Goal: Information Seeking & Learning: Learn about a topic

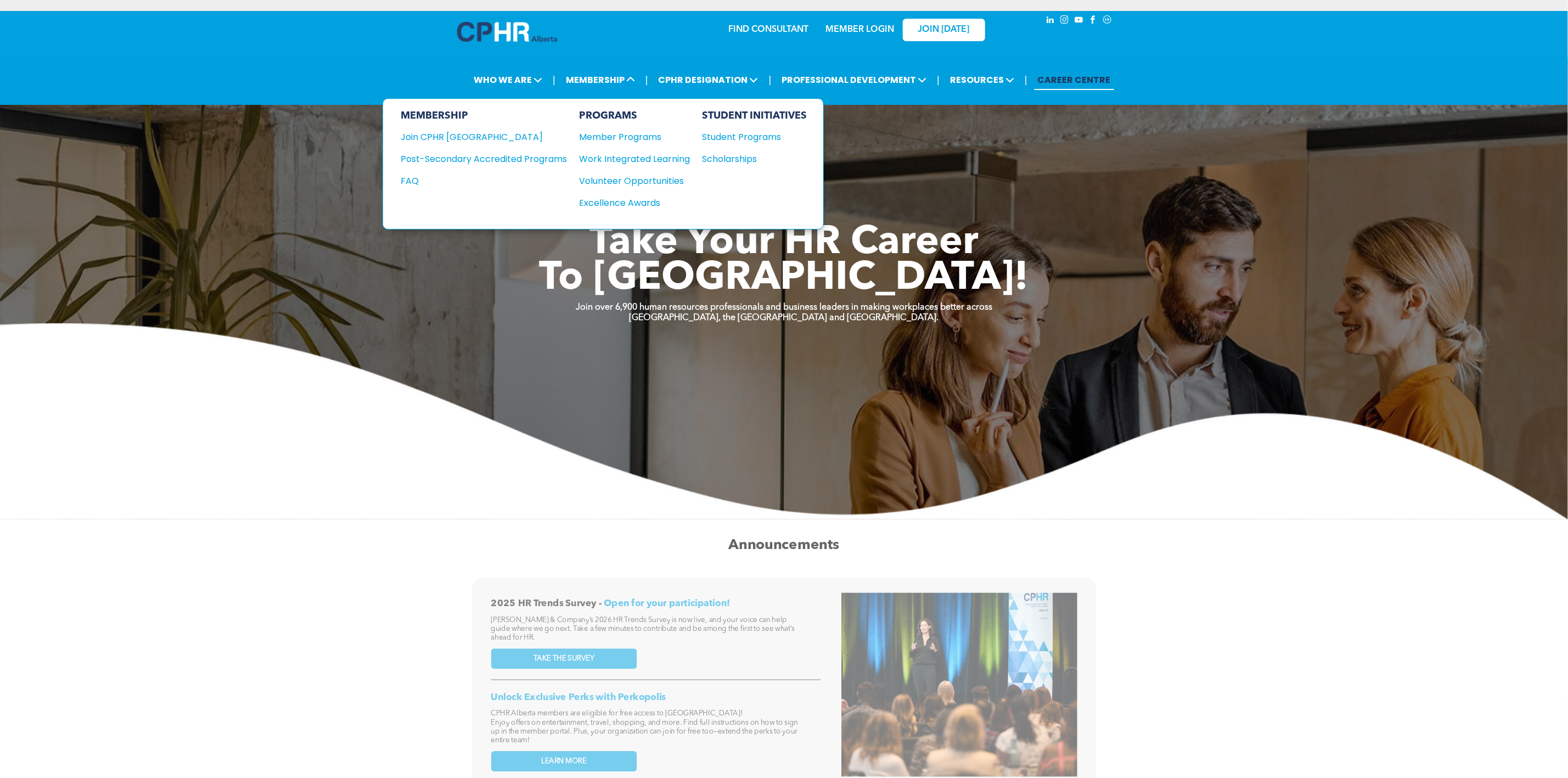
click at [551, 156] on div "Post-Secondary Accredited Programs" at bounding box center [476, 159] width 150 height 14
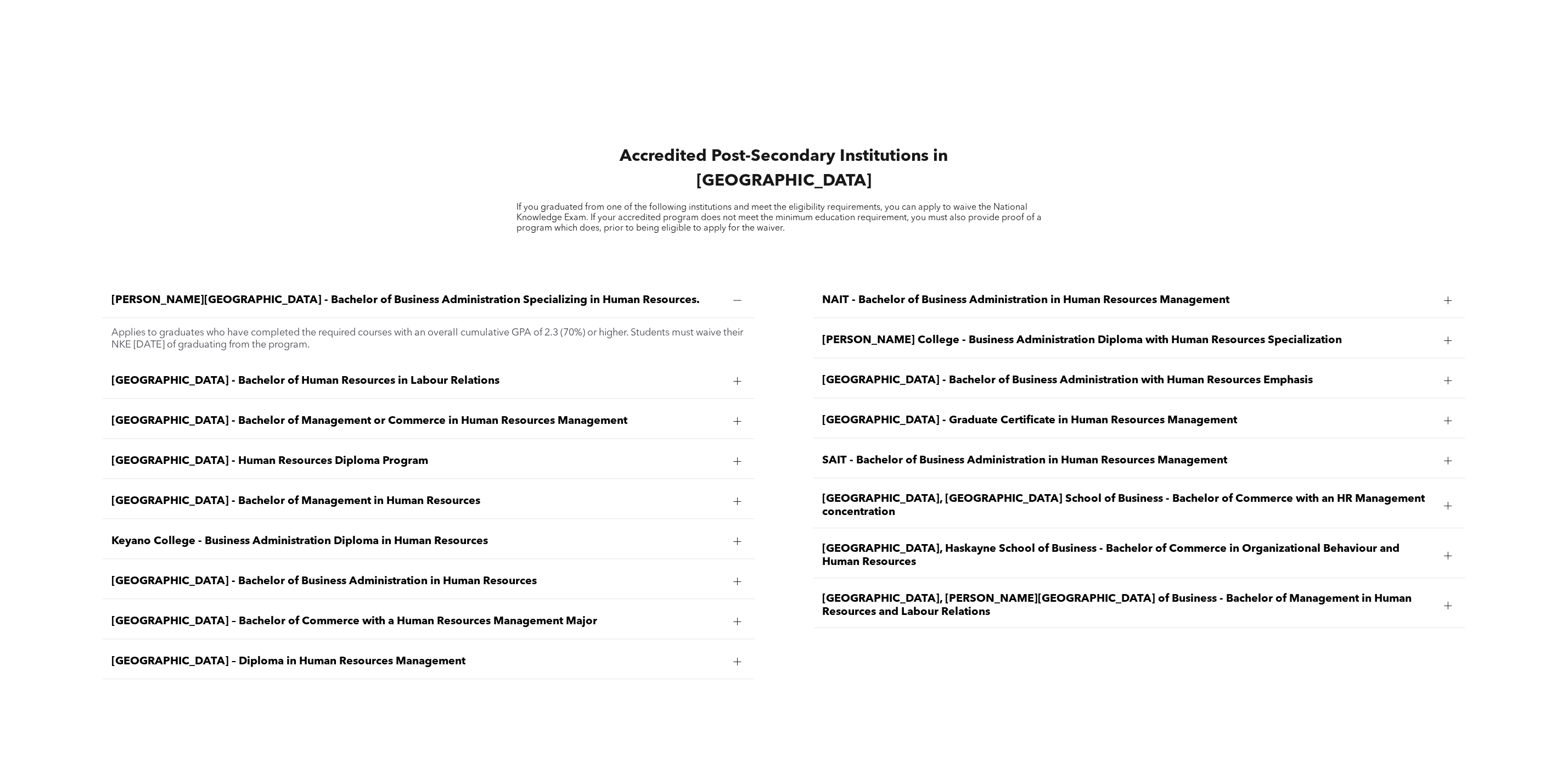
scroll to position [1812, 0]
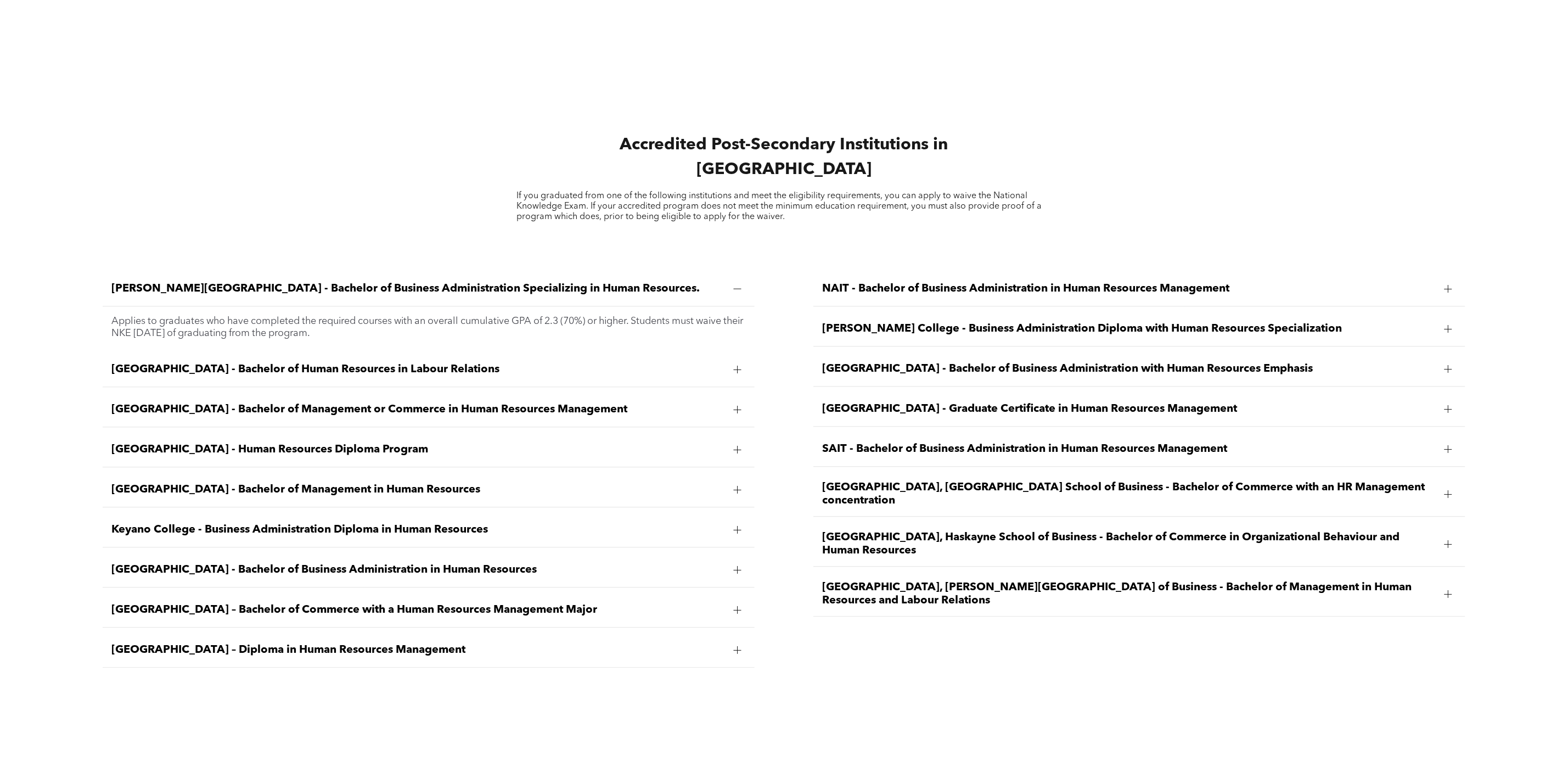
click at [849, 282] on span "NAIT - Bachelor of Business Administration in Human Resources Management" at bounding box center [1128, 288] width 613 height 13
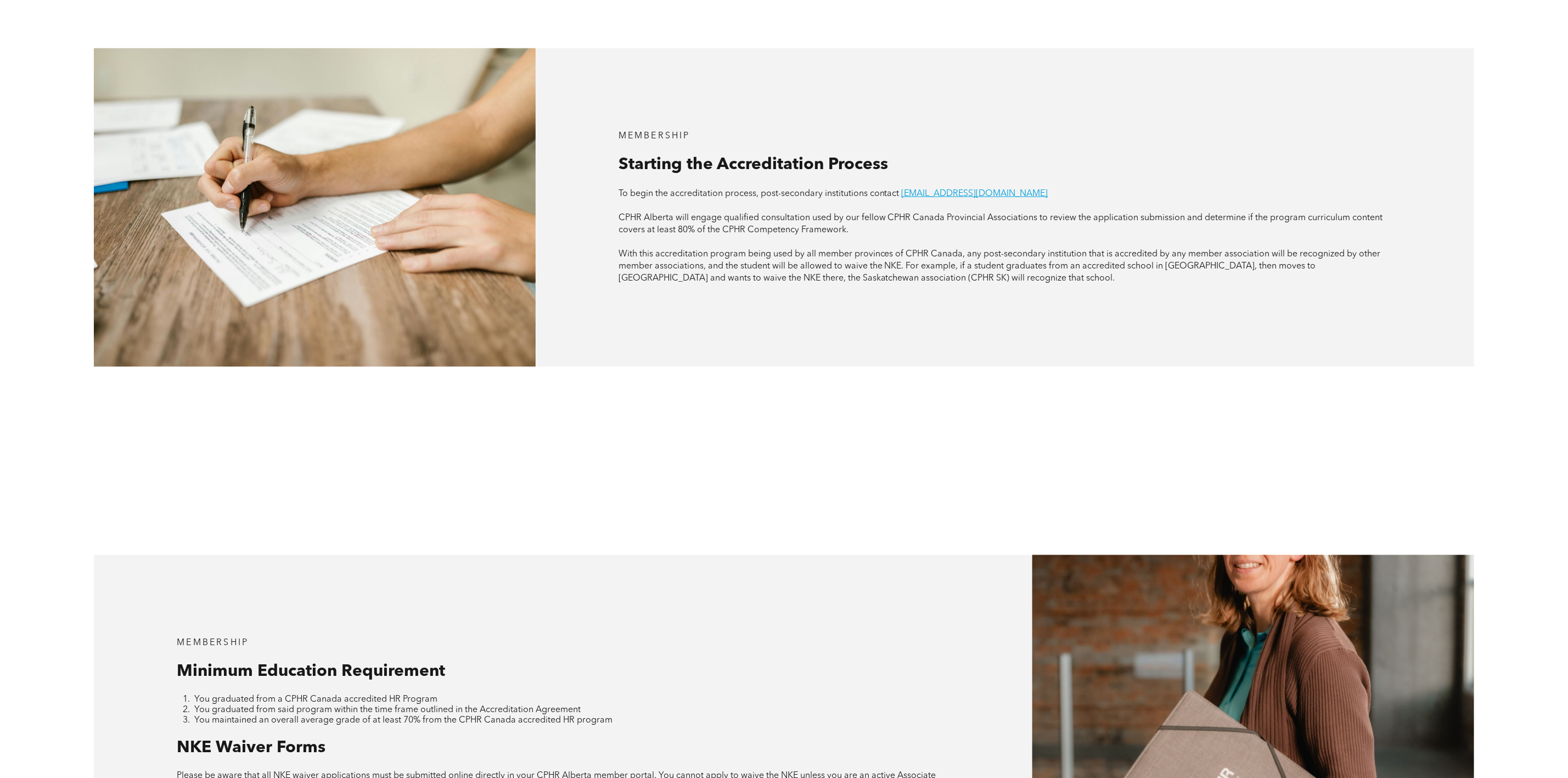
scroll to position [741, 0]
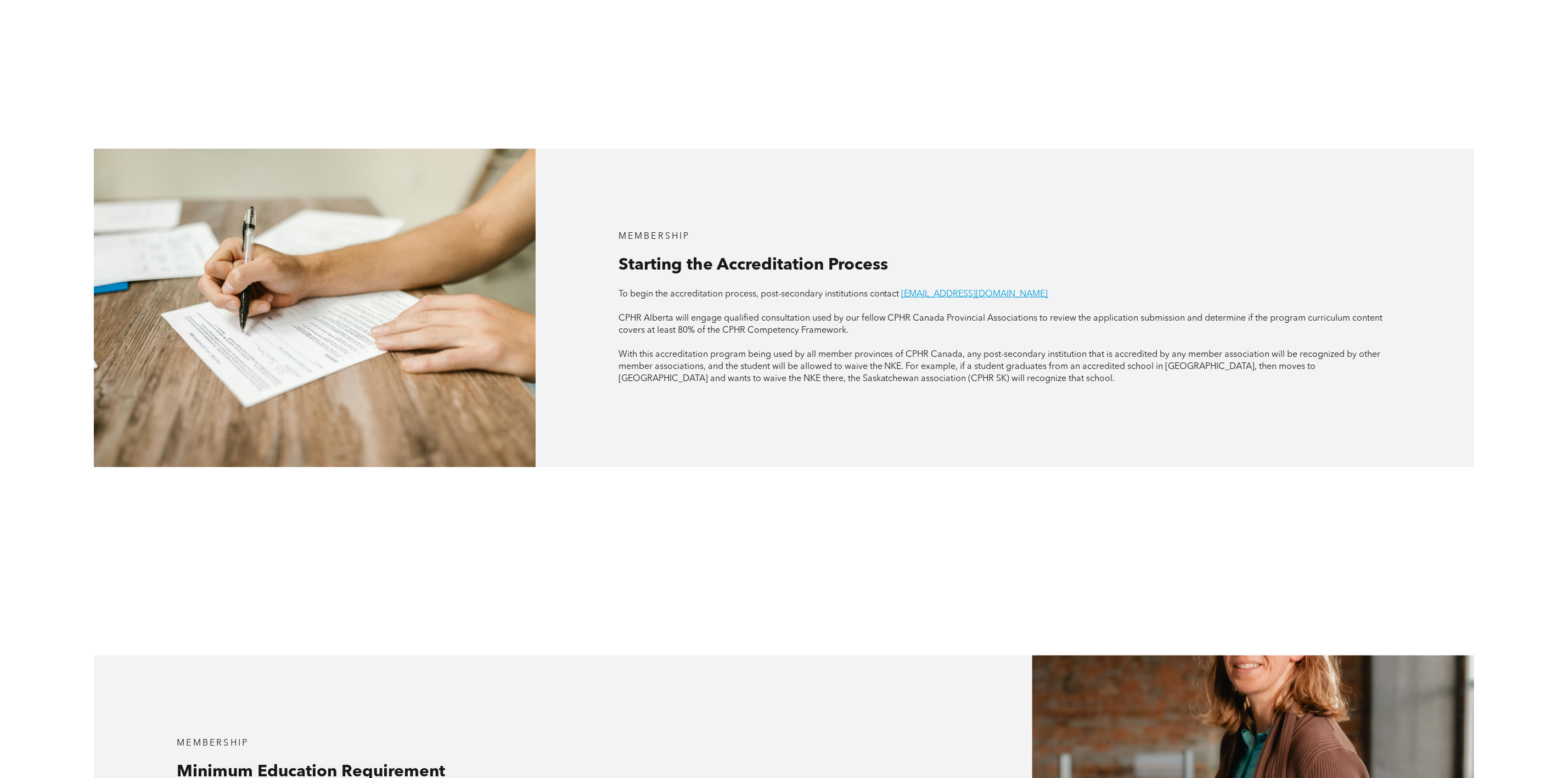
drag, startPoint x: 620, startPoint y: 299, endPoint x: 862, endPoint y: 316, distance: 242.6
click at [862, 316] on p "CPHR Alberta will engage qualified consultation used by our fellow CPHR Canada …" at bounding box center [1004, 324] width 772 height 24
click at [863, 315] on p "CPHR Alberta will engage qualified consultation used by our fellow CPHR Canada …" at bounding box center [1004, 324] width 772 height 24
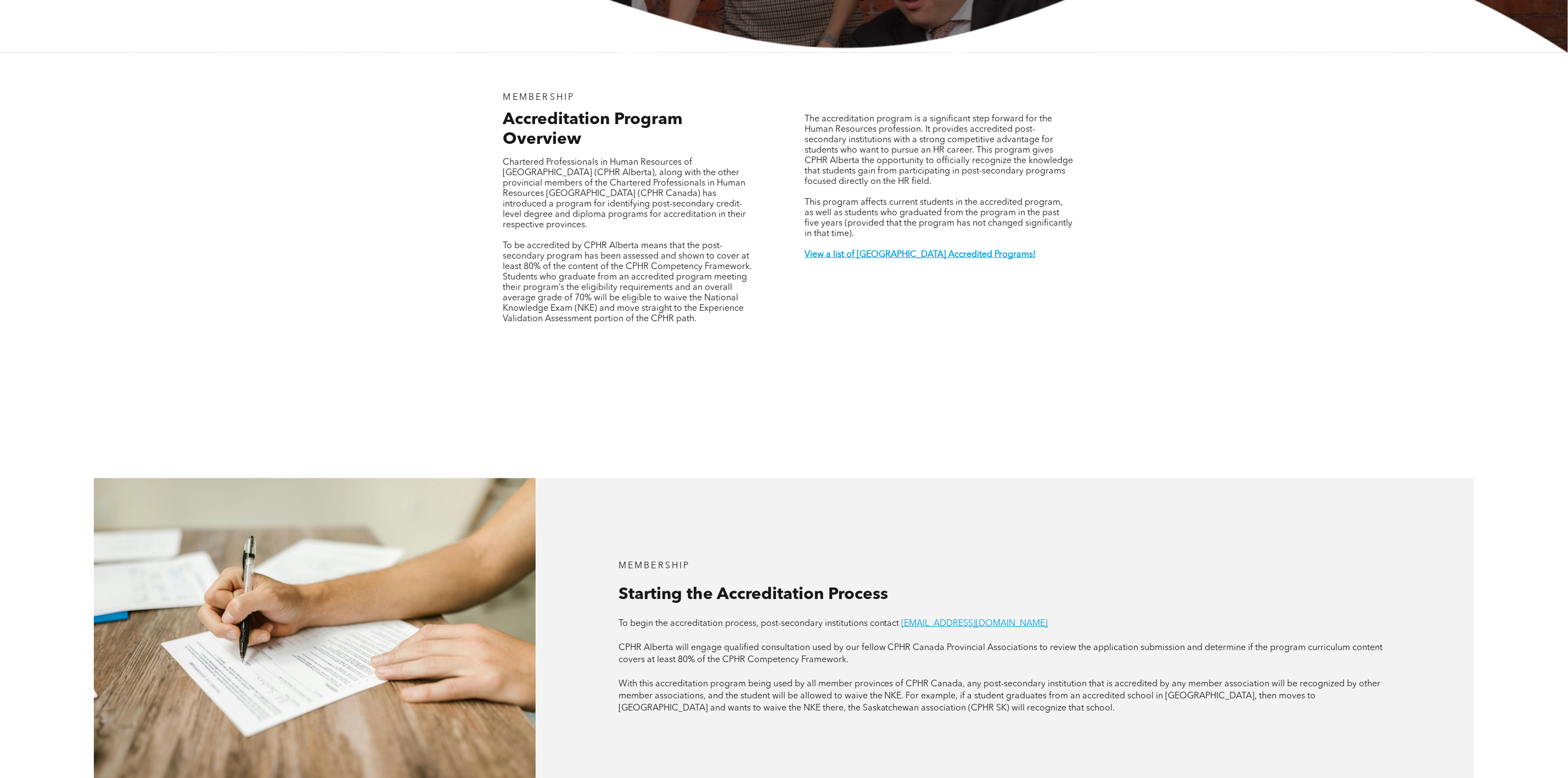
scroll to position [165, 0]
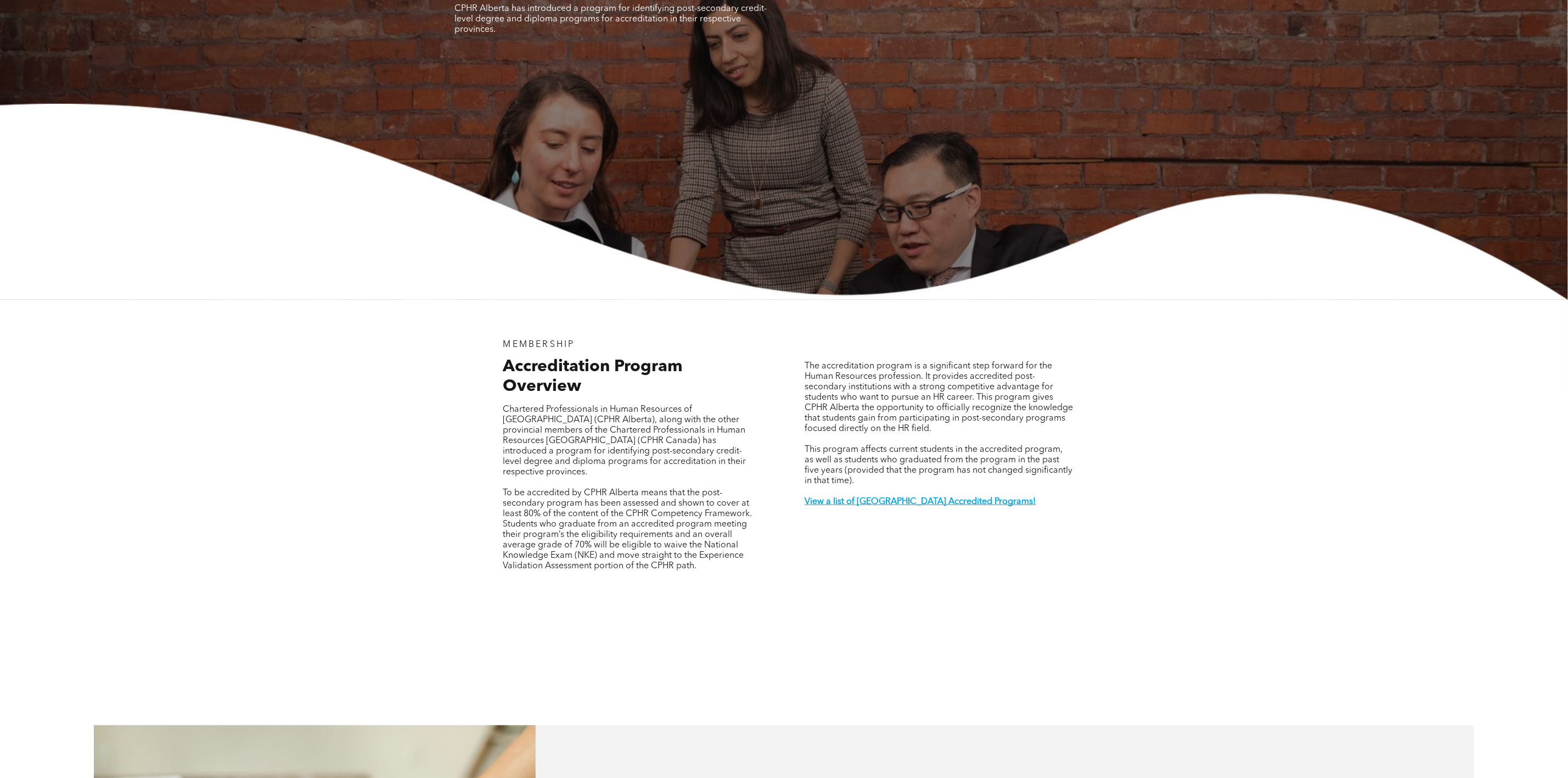
drag, startPoint x: 504, startPoint y: 472, endPoint x: 700, endPoint y: 548, distance: 210.2
click at [700, 548] on p "To be accredited by CPHR Alberta means that the post-secondary program has been…" at bounding box center [628, 530] width 252 height 84
copy span "To be accredited by CPHR Alberta means that the post-secondary program has been…"
click at [553, 446] on span "Chartered Professionals in Human Resources of Alberta (CPHR Alberta), along wit…" at bounding box center [624, 441] width 243 height 72
drag, startPoint x: 704, startPoint y: 555, endPoint x: 489, endPoint y: 475, distance: 229.4
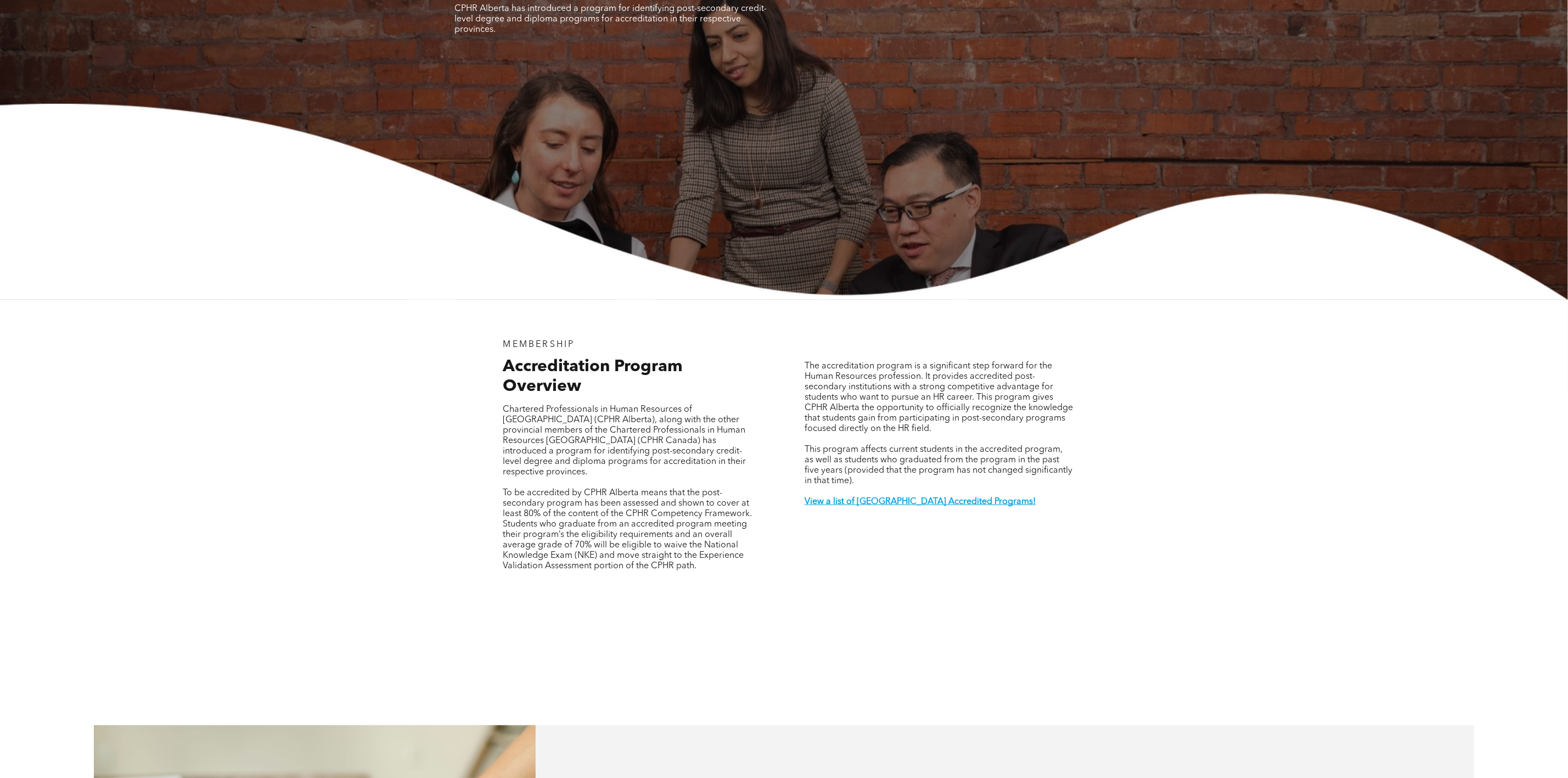
click at [489, 475] on div "MEMBERSHIP Accreditation Program Overview Chartered Professionals in Human Reso…" at bounding box center [628, 465] width 286 height 269
copy span "To be accredited by CPHR Alberta means that the post-secondary program has been…"
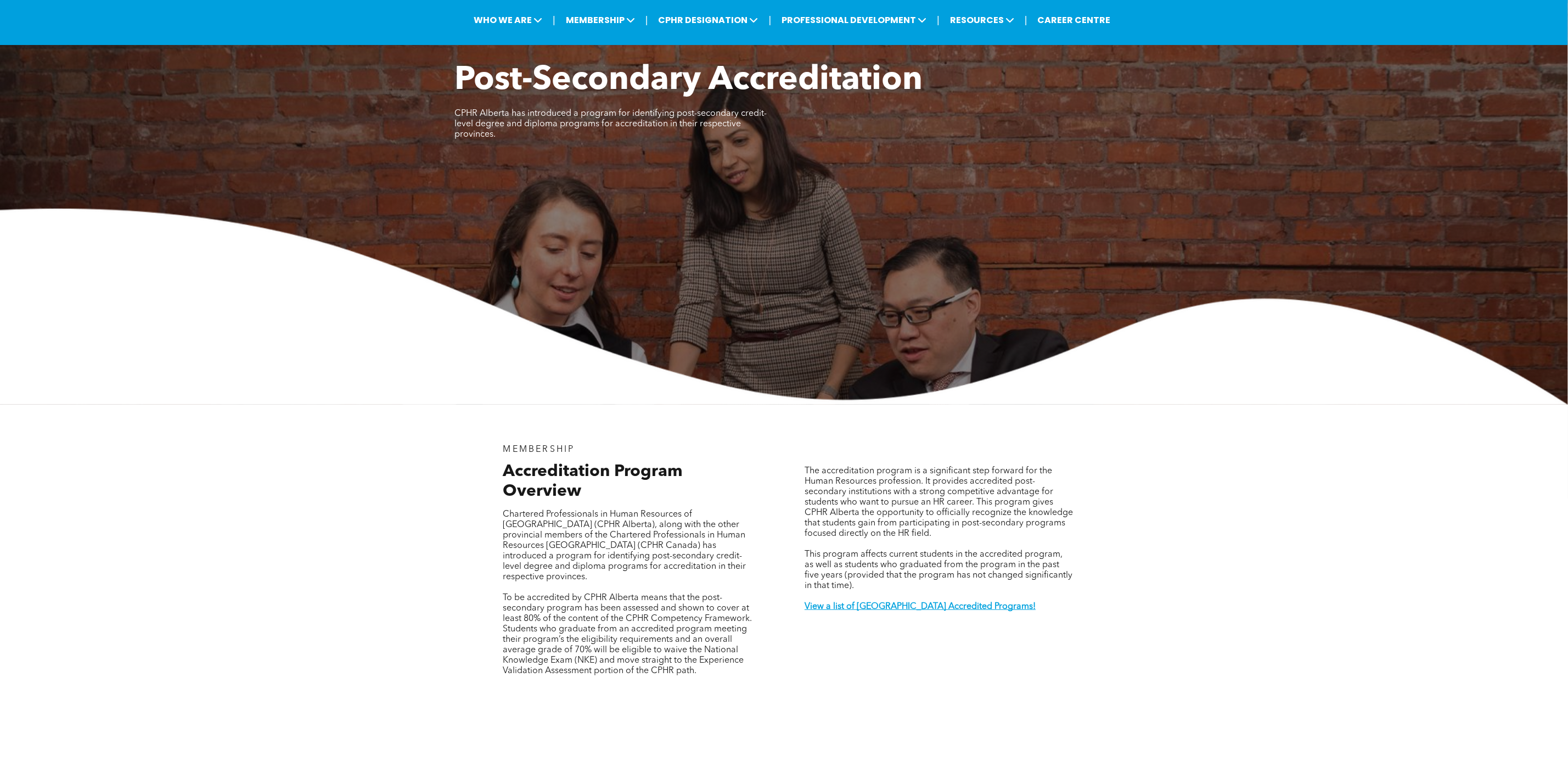
scroll to position [0, 0]
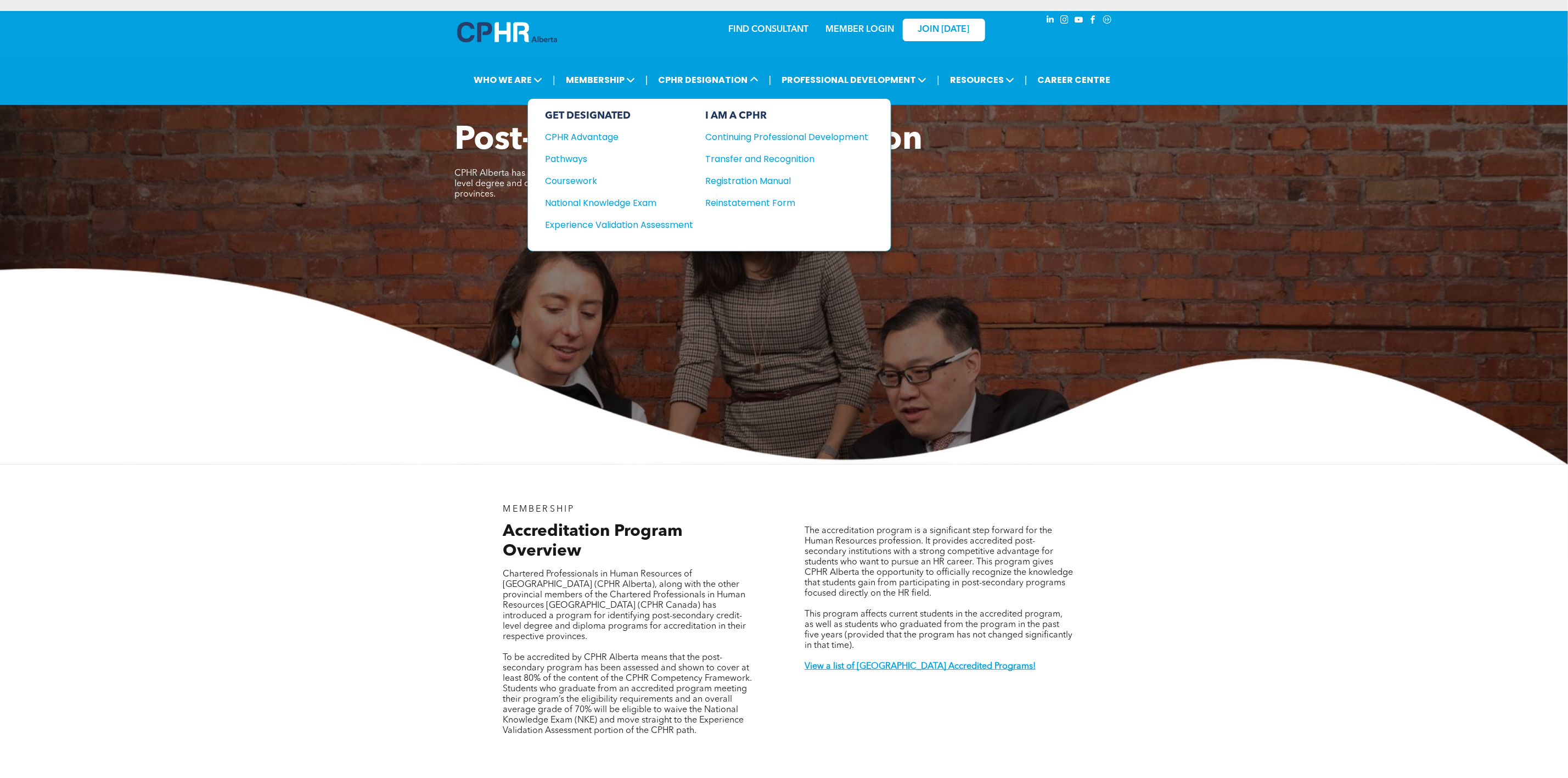
click at [766, 136] on div "Continuing Professional Development" at bounding box center [779, 137] width 147 height 14
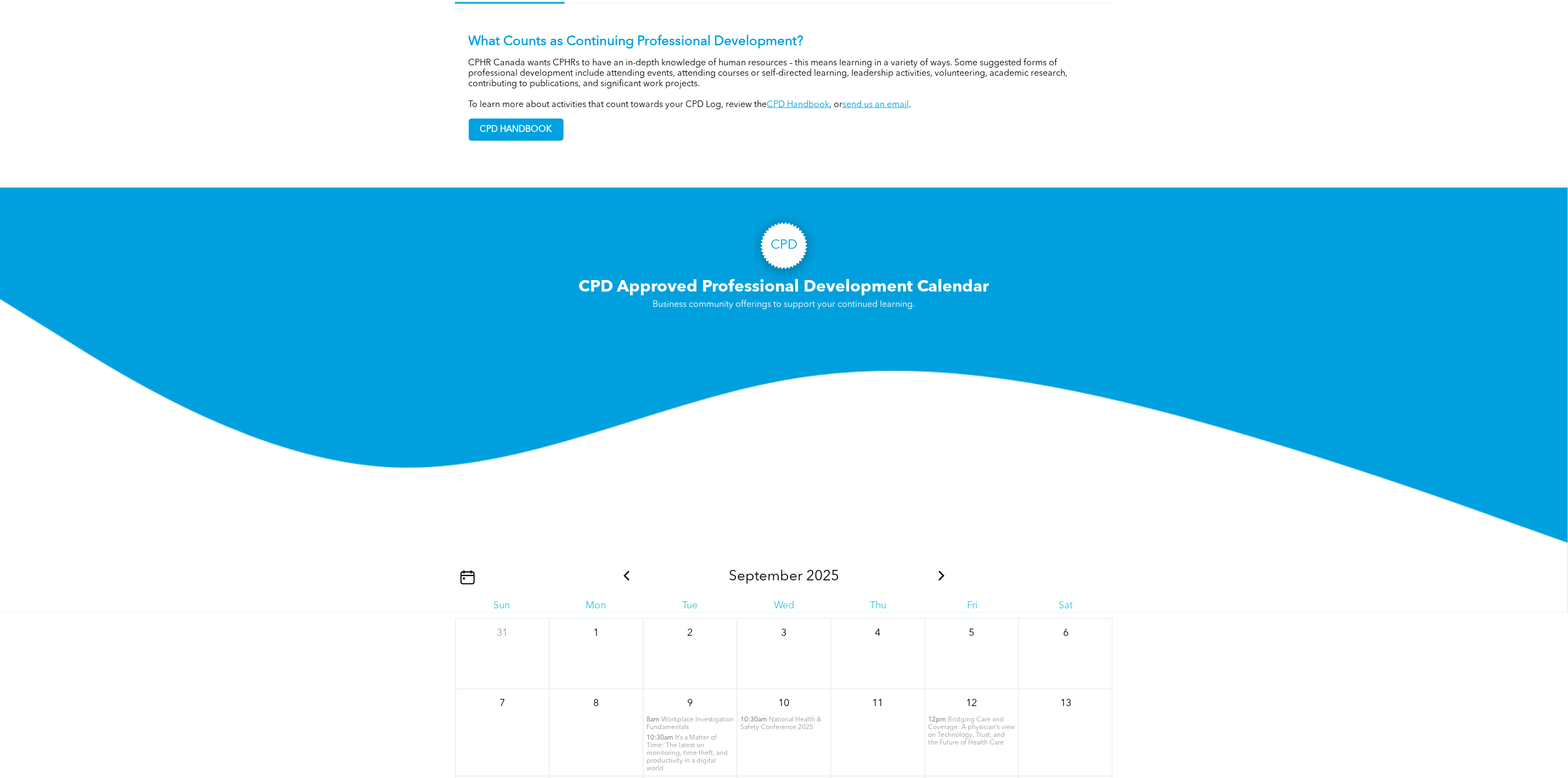
scroll to position [906, 0]
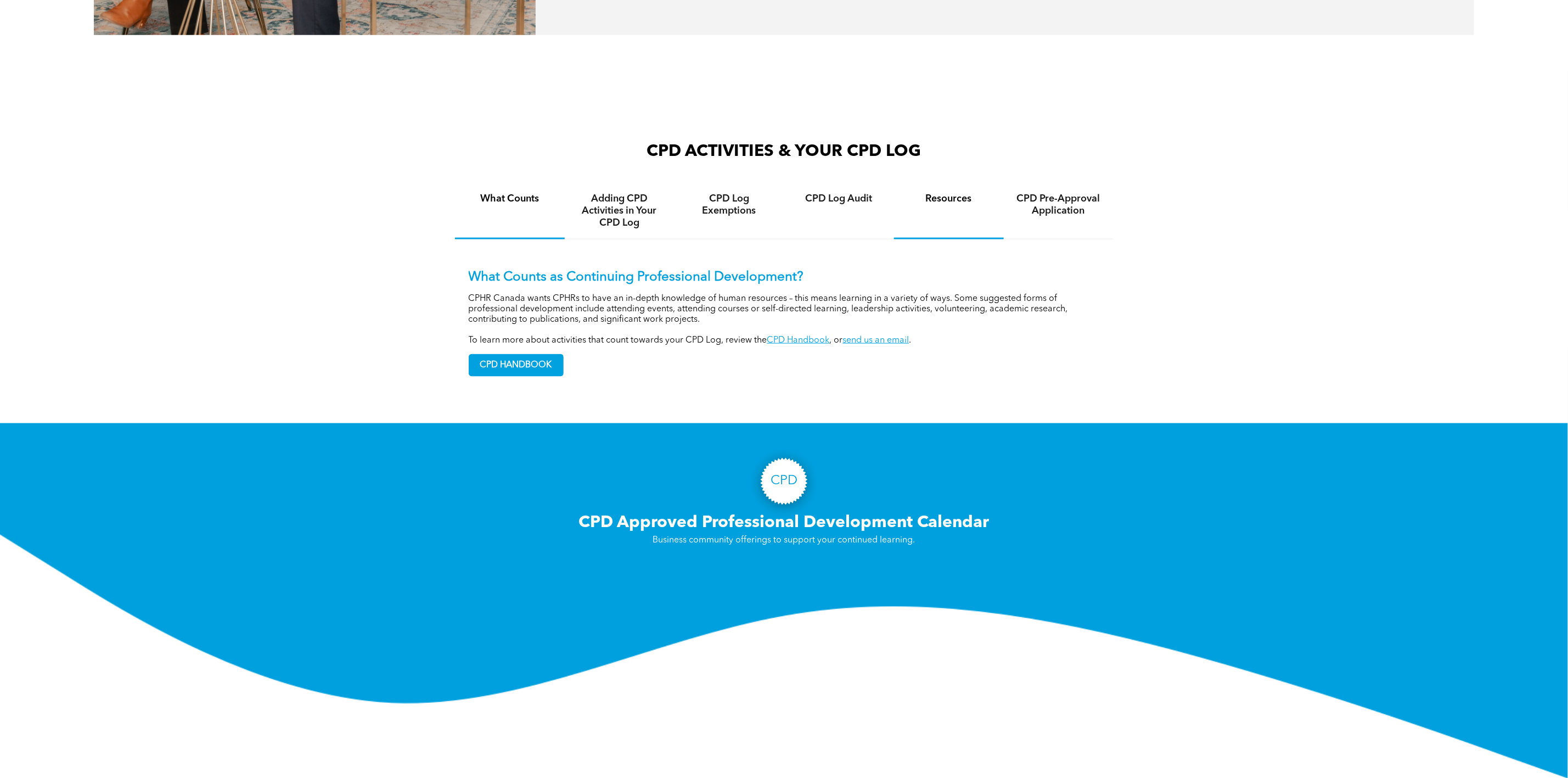
click at [943, 193] on h4 "Resources" at bounding box center [949, 199] width 90 height 12
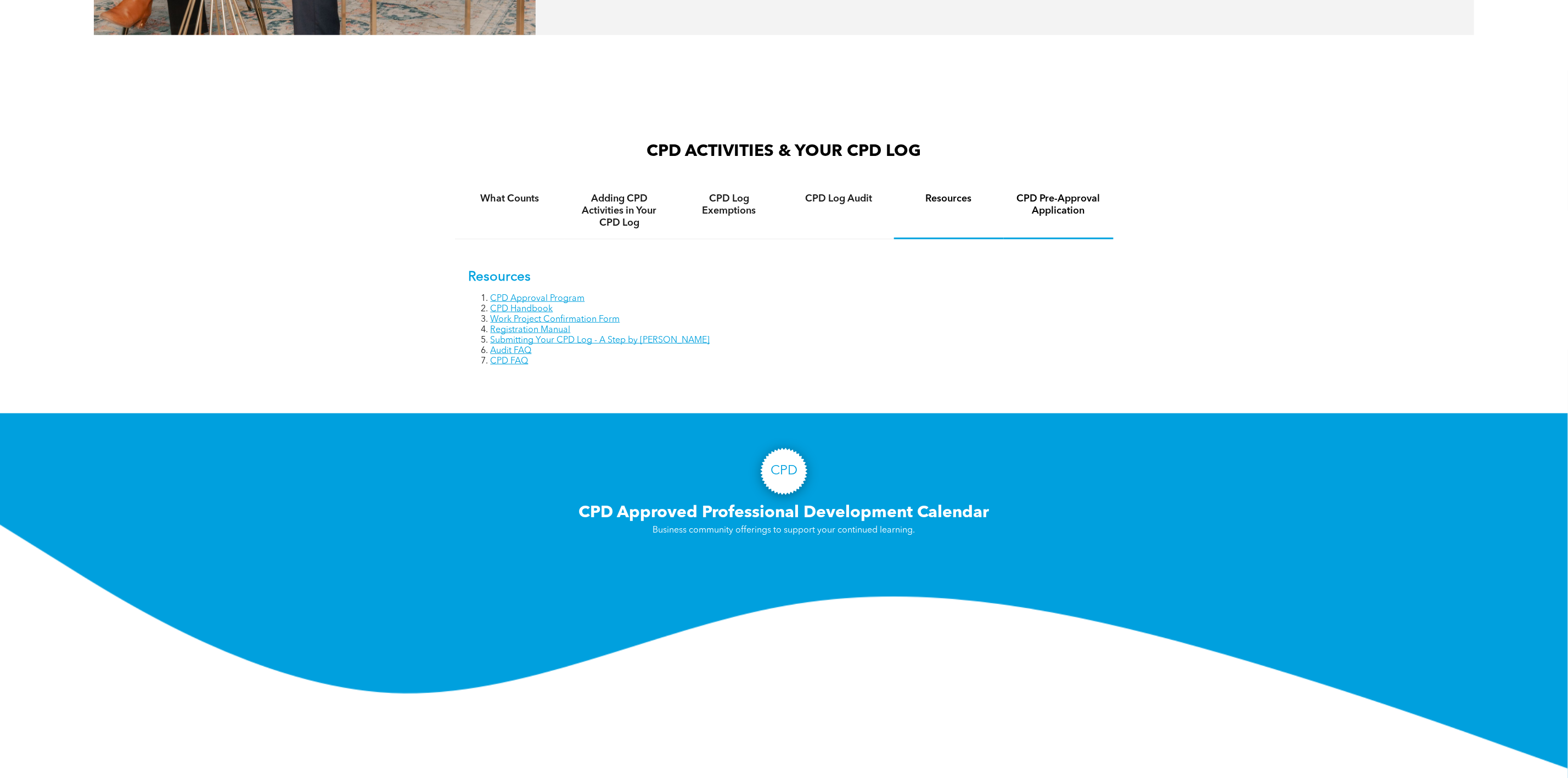
click at [1096, 193] on h4 "CPD Pre-Approval Application" at bounding box center [1059, 205] width 90 height 24
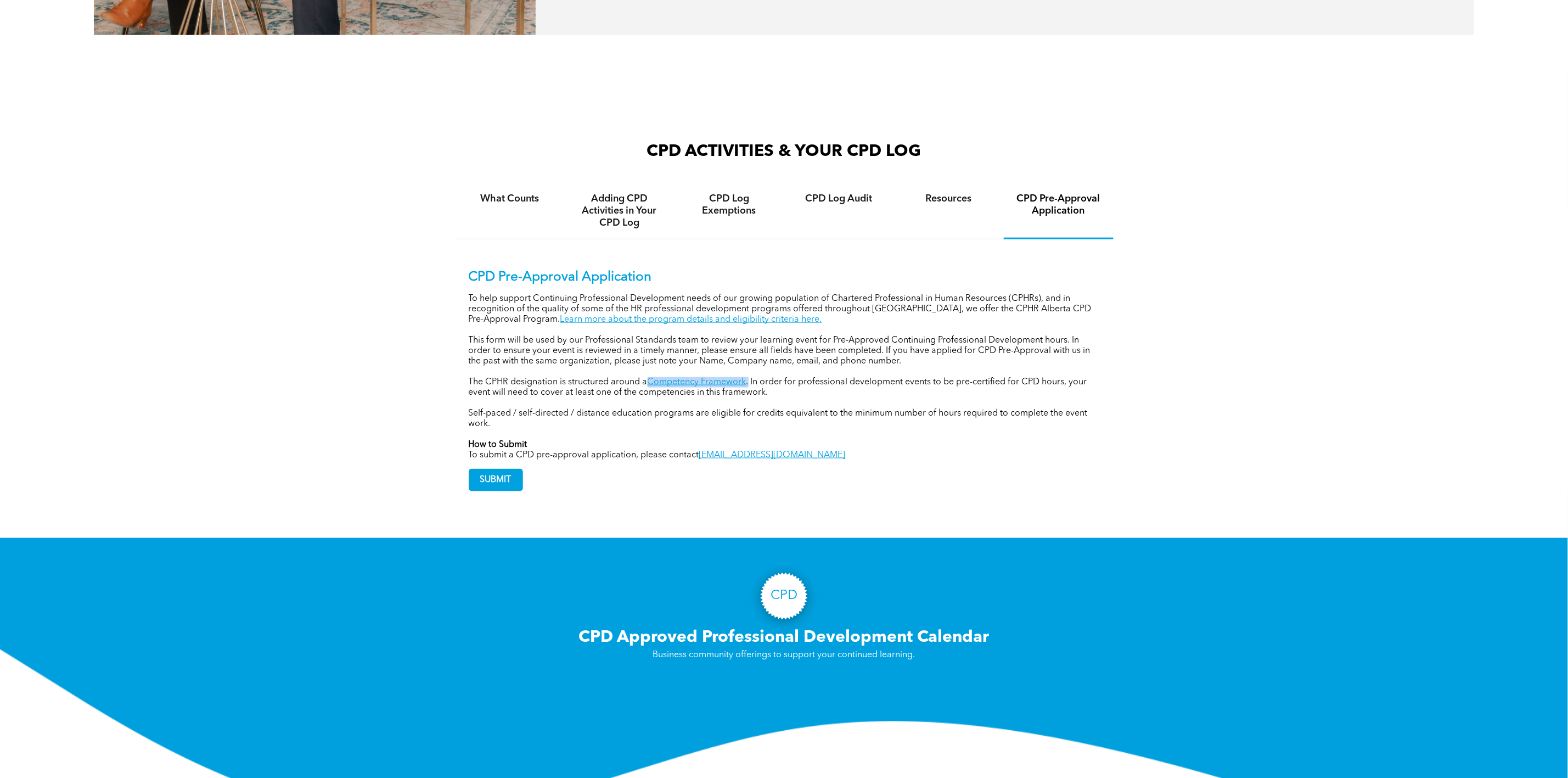
drag, startPoint x: 749, startPoint y: 377, endPoint x: 649, endPoint y: 377, distance: 100.0
click at [649, 377] on p "The CPHR designation is structured around a Competency Framework . In order for…" at bounding box center [784, 387] width 631 height 20
copy p "Competency Framework ."
